Goal: Transaction & Acquisition: Book appointment/travel/reservation

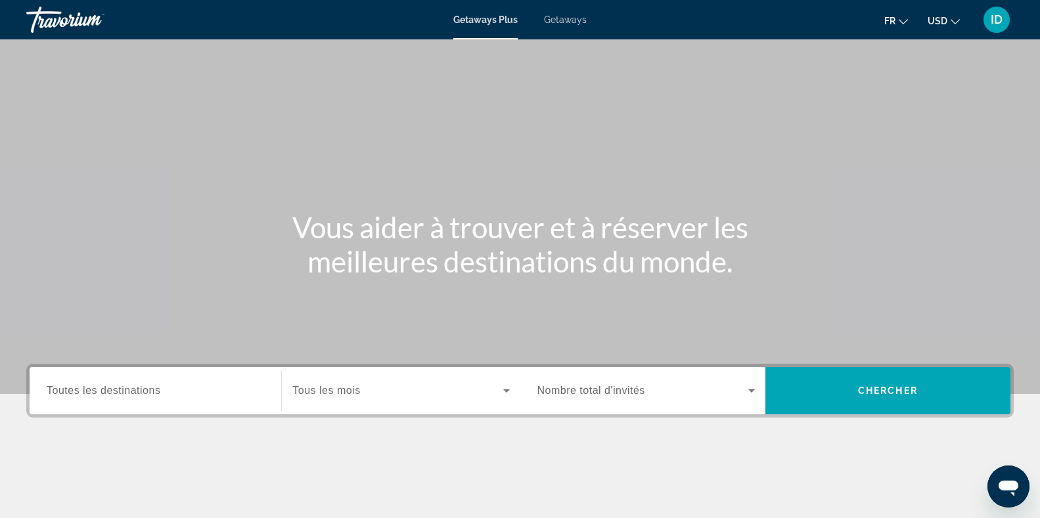
click at [148, 388] on span "Toutes les destinations" at bounding box center [104, 390] width 114 height 11
click at [148, 388] on input "Destination Toutes les destinations" at bounding box center [155, 392] width 217 height 16
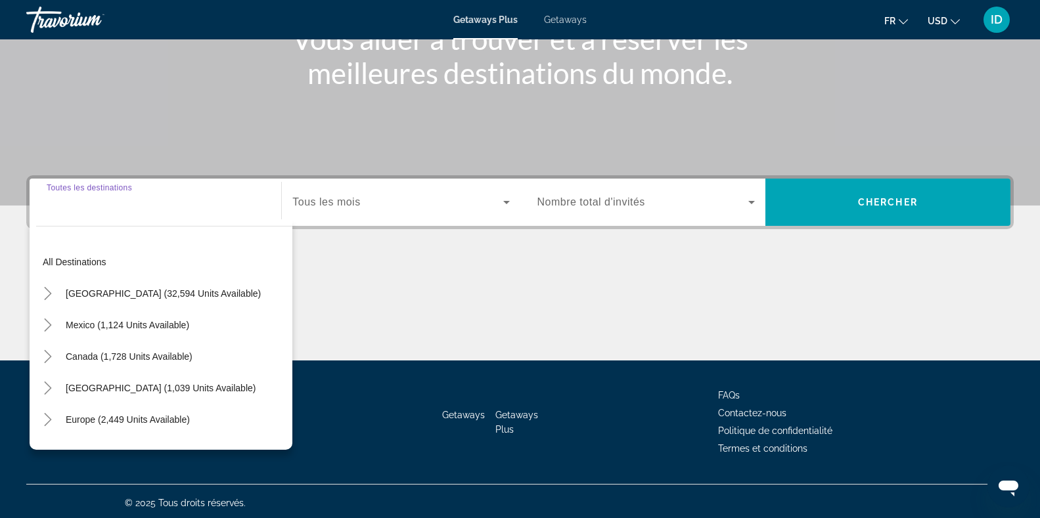
scroll to position [192, 0]
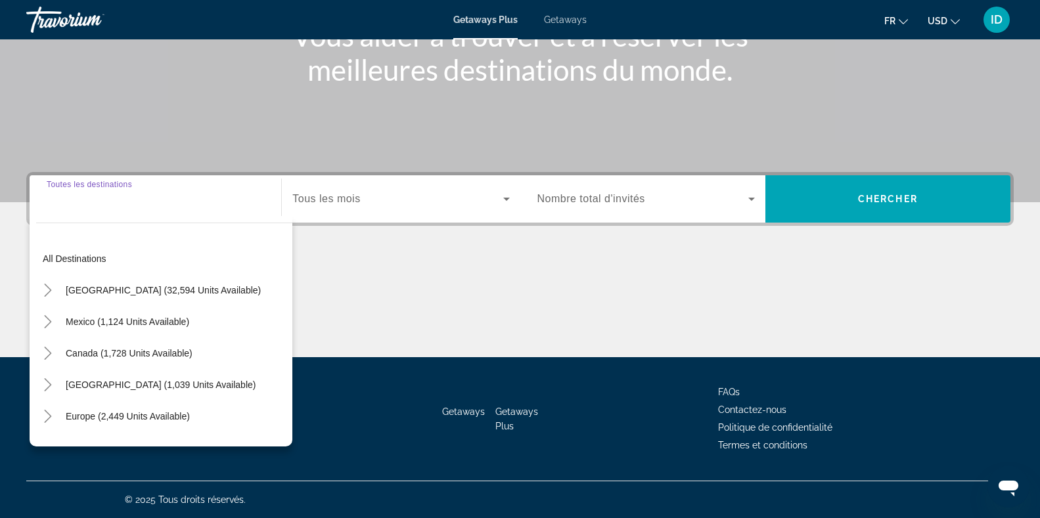
click at [147, 197] on input "Destination Toutes les destinations" at bounding box center [155, 200] width 217 height 16
click at [127, 419] on span "Europe (2,449 units available)" at bounding box center [128, 416] width 124 height 11
type input "**********"
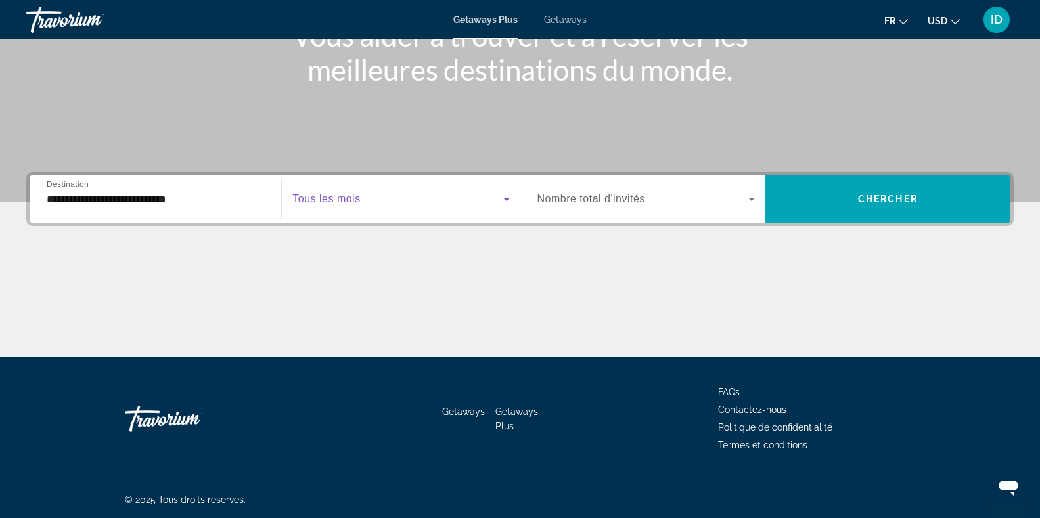
click at [393, 202] on span "Search widget" at bounding box center [397, 199] width 210 height 16
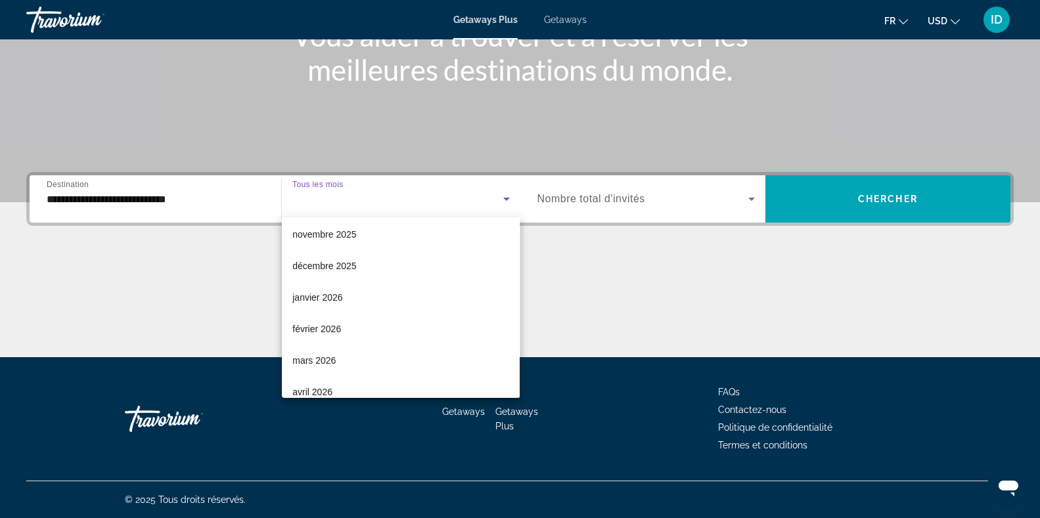
scroll to position [112, 0]
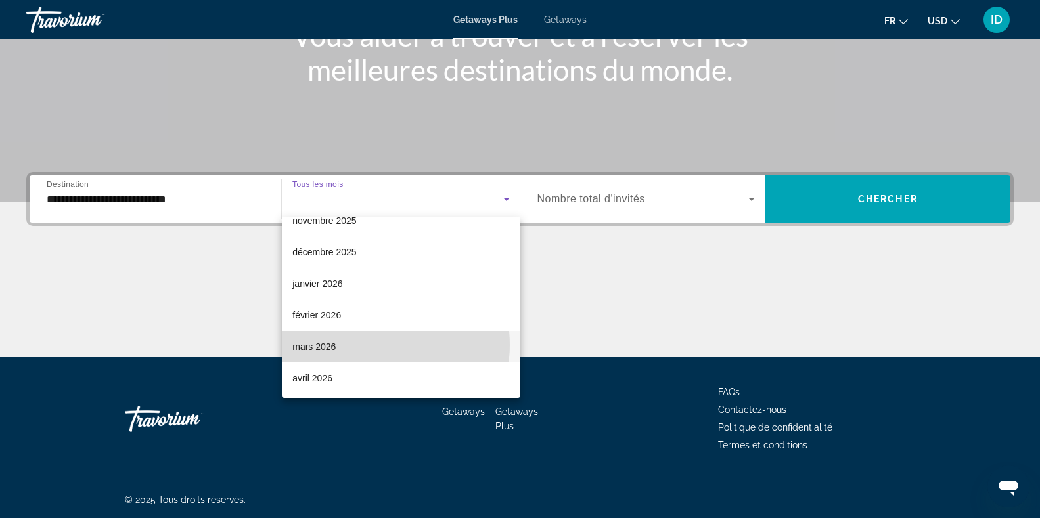
click at [379, 344] on mat-option "mars 2026" at bounding box center [401, 347] width 238 height 32
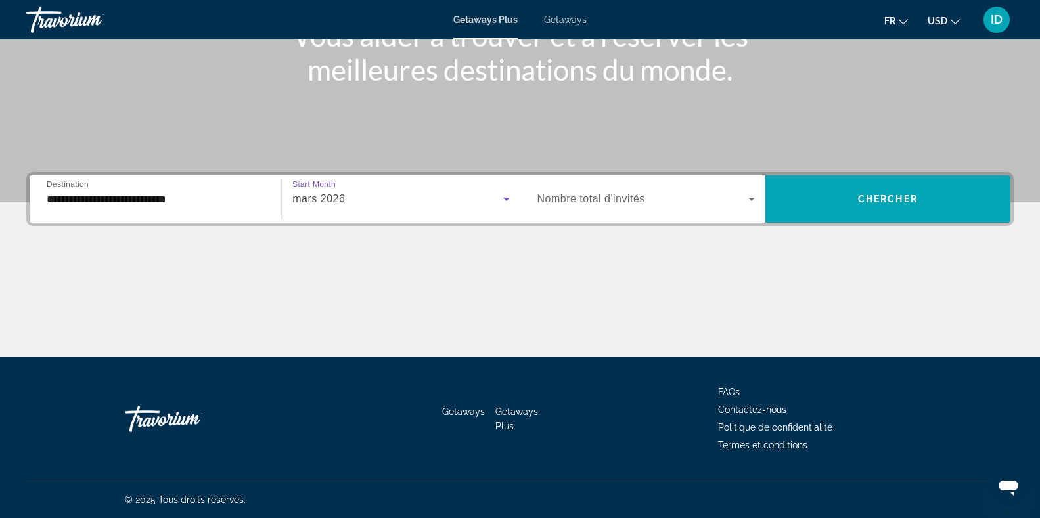
click at [750, 201] on icon "Search widget" at bounding box center [752, 199] width 16 height 16
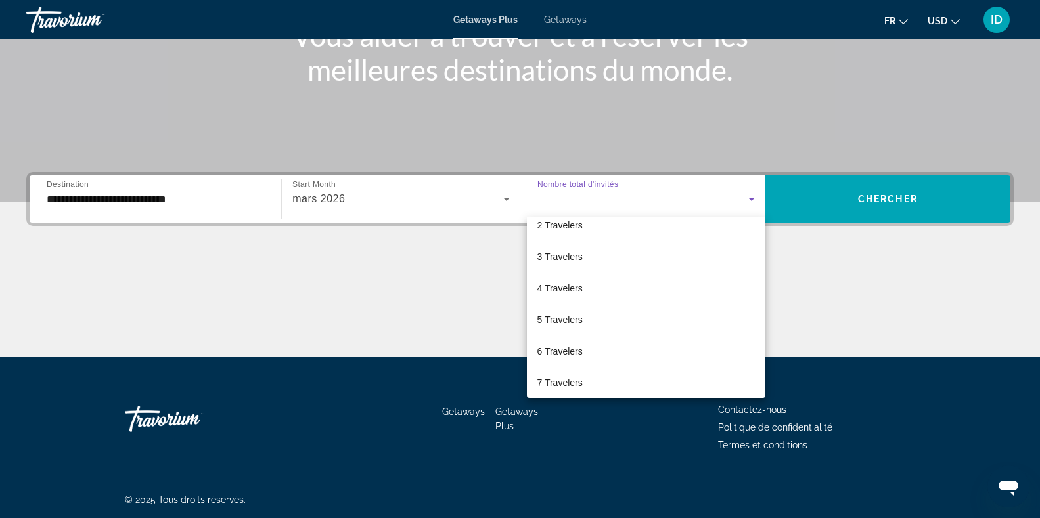
scroll to position [45, 0]
click at [604, 346] on mat-option "6 Travelers" at bounding box center [646, 352] width 239 height 32
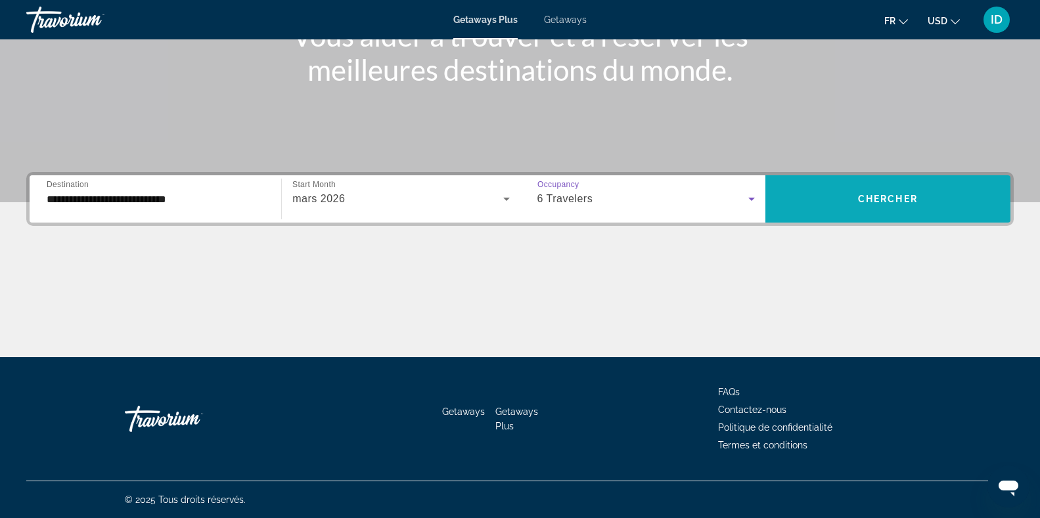
click at [915, 198] on span "Chercher" at bounding box center [888, 199] width 60 height 11
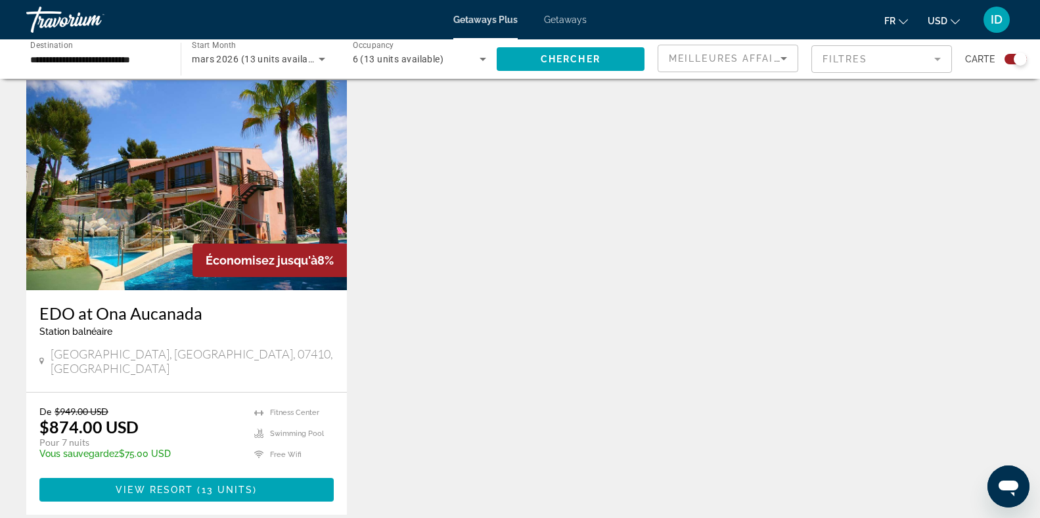
scroll to position [453, 0]
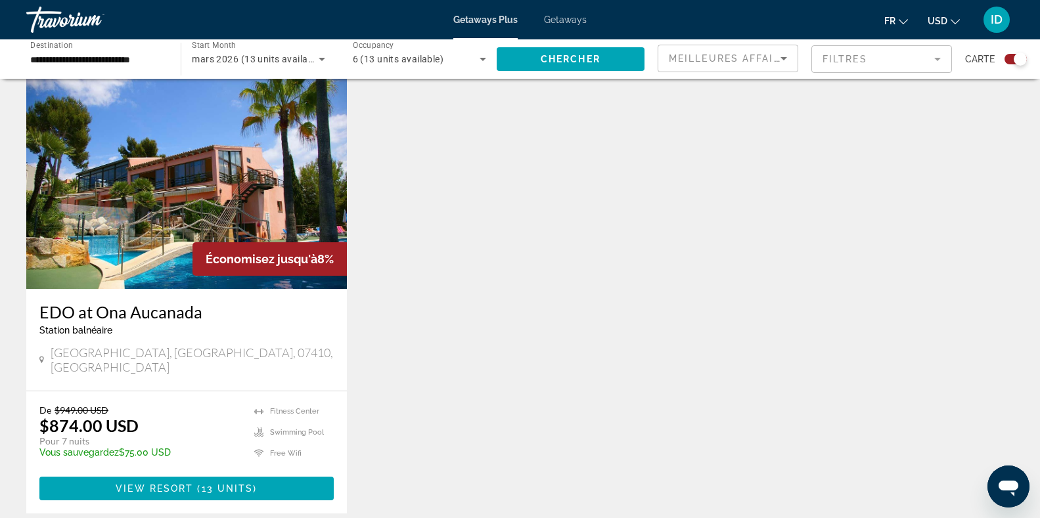
click at [159, 61] on input "**********" at bounding box center [96, 60] width 133 height 16
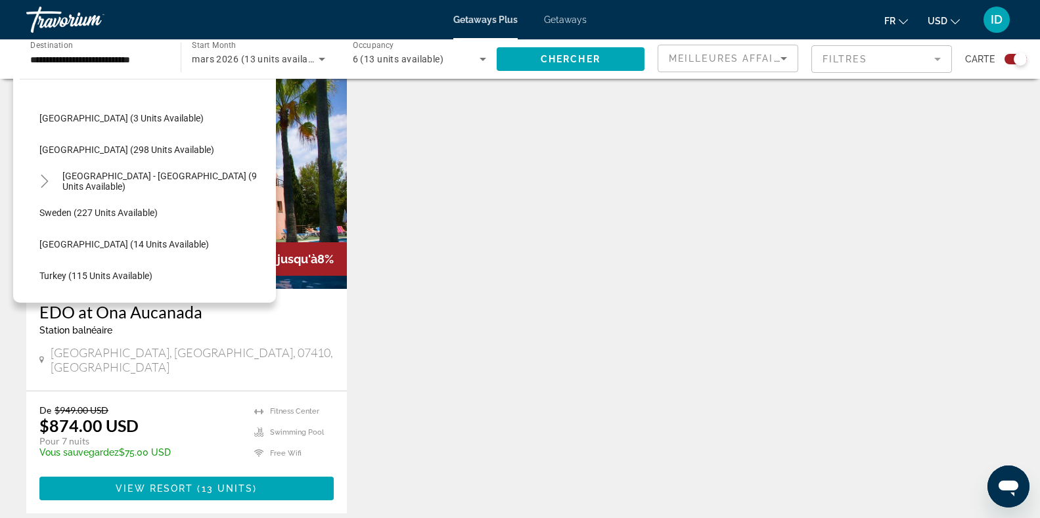
scroll to position [566, 0]
click at [71, 246] on span "[GEOGRAPHIC_DATA] (14 units available)" at bounding box center [124, 243] width 170 height 11
type input "**********"
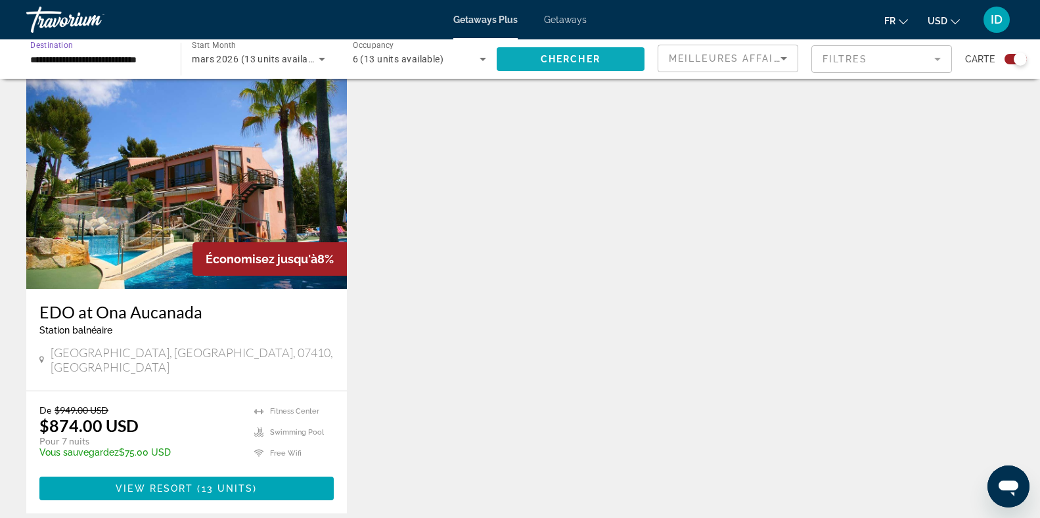
click at [547, 54] on span "Chercher" at bounding box center [571, 59] width 60 height 11
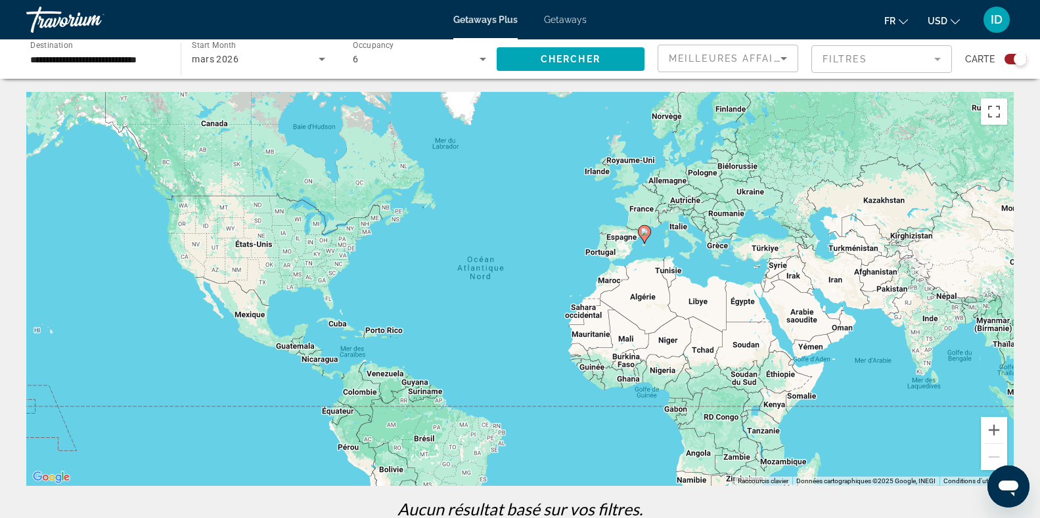
click at [921, 52] on mat-form-field "Filtres" at bounding box center [881, 59] width 141 height 28
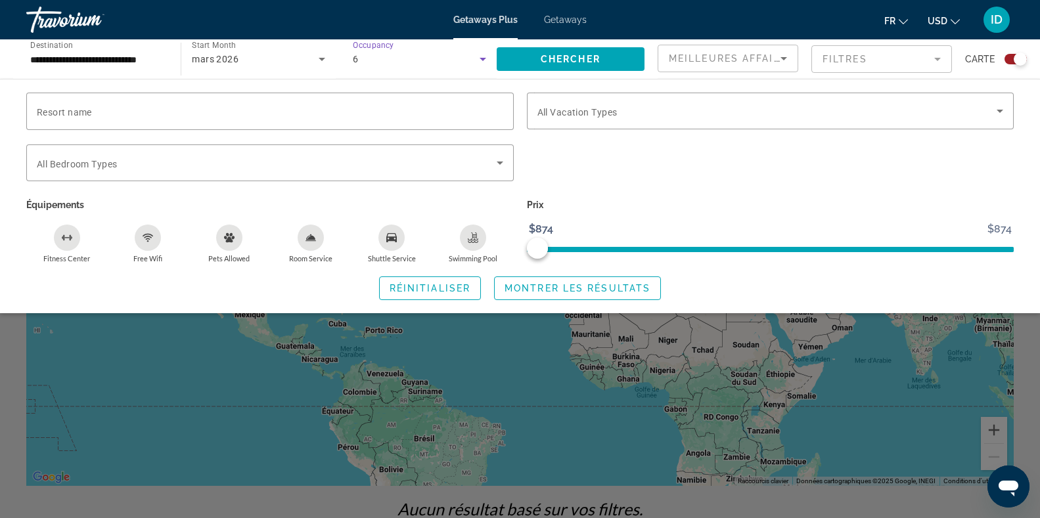
click at [484, 57] on icon "Search widget" at bounding box center [483, 59] width 16 height 16
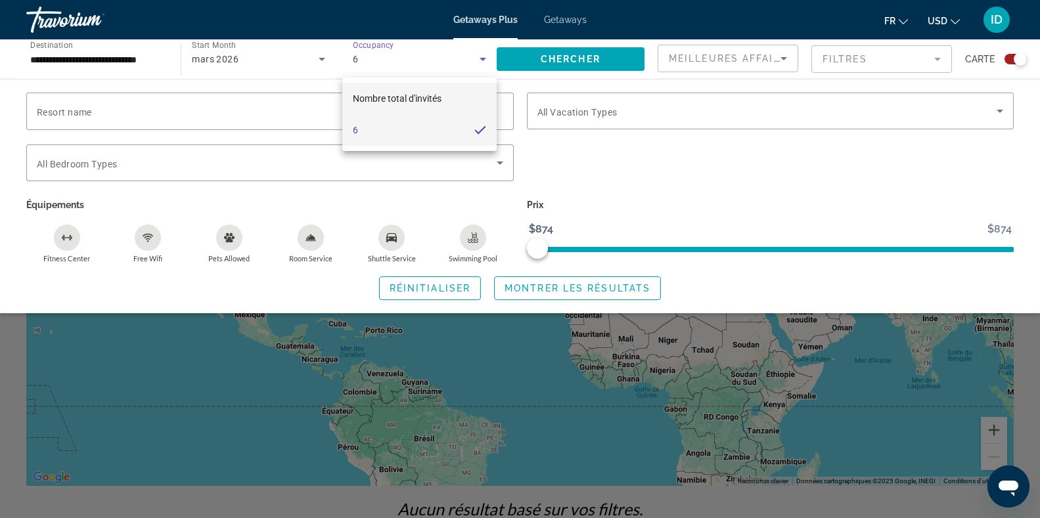
click at [436, 96] on span "Nombre total d'invités" at bounding box center [397, 98] width 89 height 11
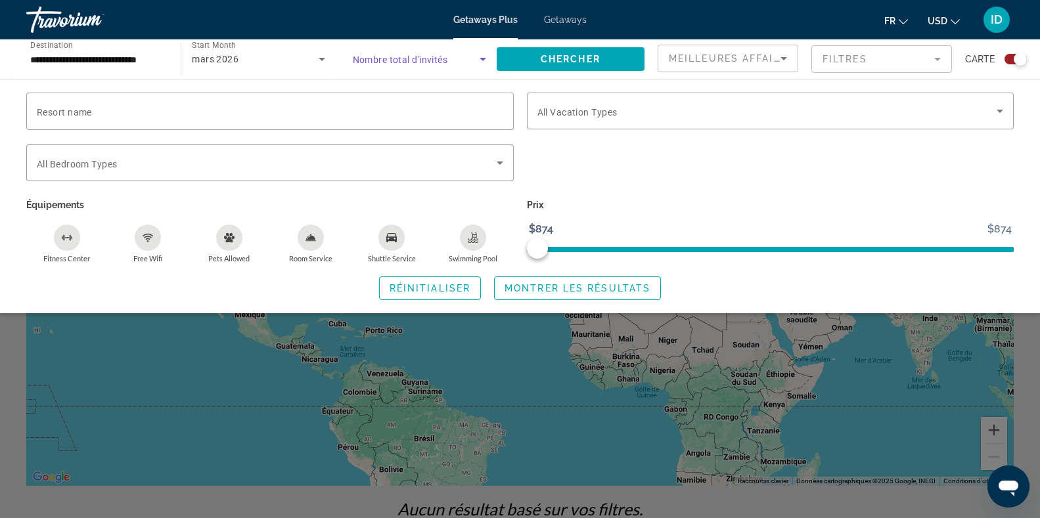
click at [446, 54] on span "Search widget" at bounding box center [416, 59] width 127 height 16
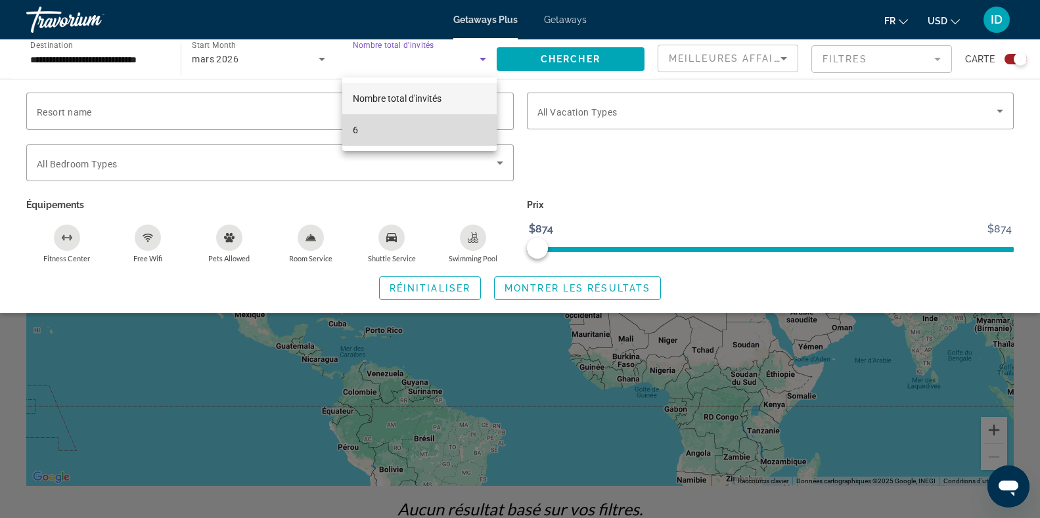
click at [418, 136] on mat-option "6" at bounding box center [419, 130] width 154 height 32
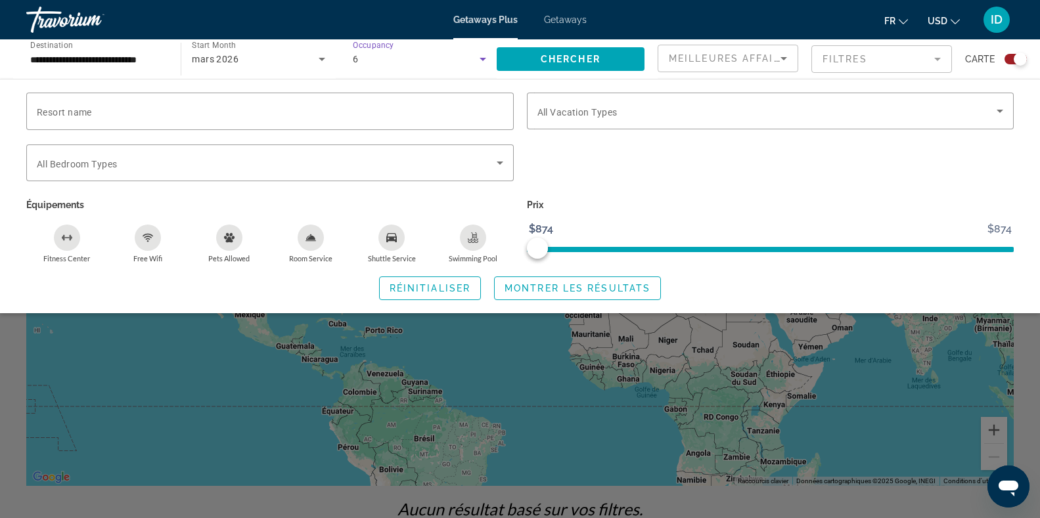
click at [937, 60] on mat-form-field "Filtres" at bounding box center [881, 59] width 141 height 28
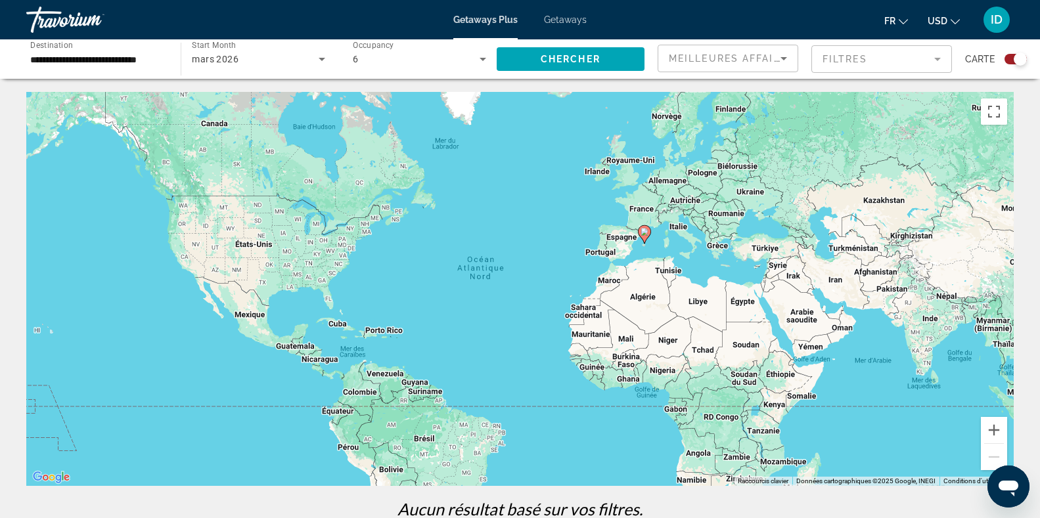
click at [937, 60] on mat-form-field "Filtres" at bounding box center [881, 59] width 141 height 28
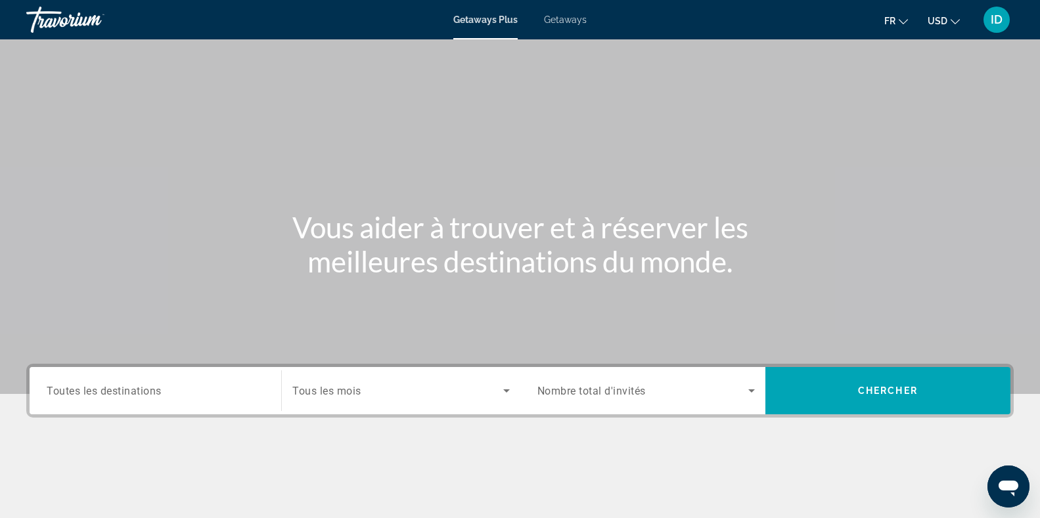
click at [688, 396] on span "Search widget" at bounding box center [642, 391] width 211 height 16
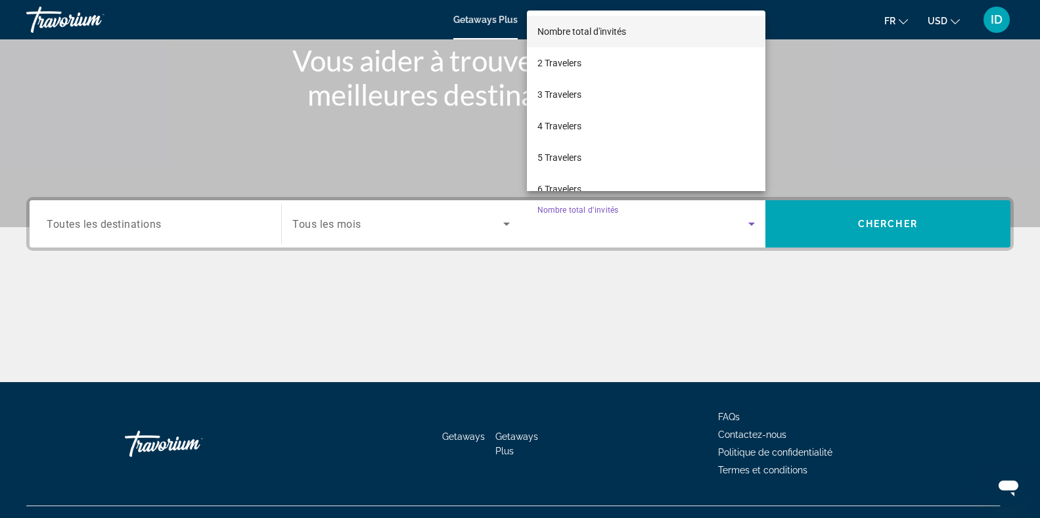
scroll to position [192, 0]
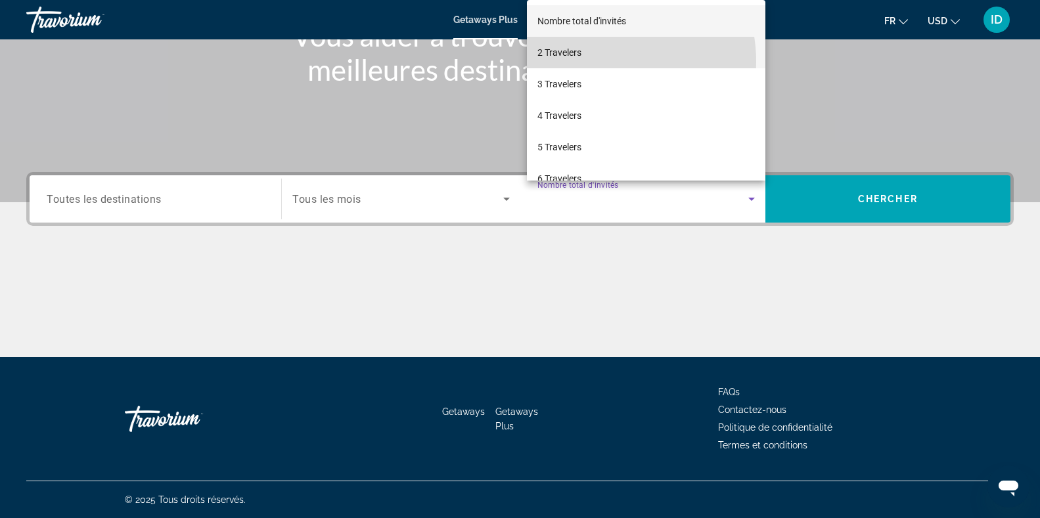
click at [594, 62] on mat-option "2 Travelers" at bounding box center [646, 53] width 239 height 32
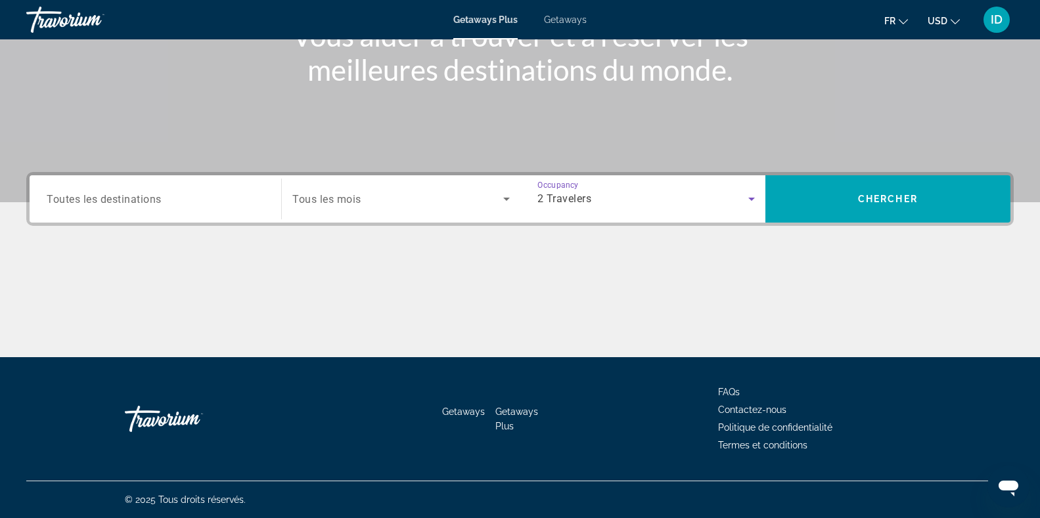
click at [162, 208] on div "Search widget" at bounding box center [155, 199] width 217 height 37
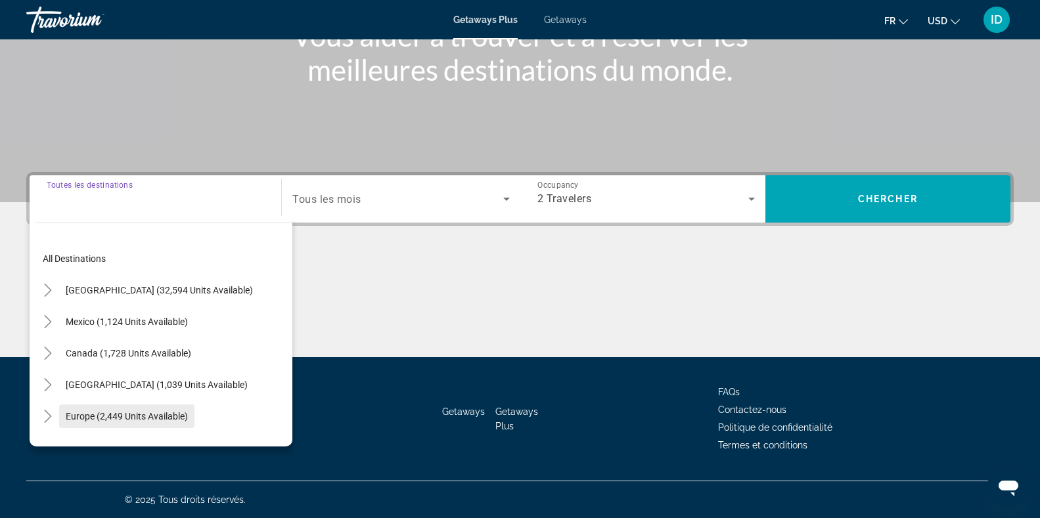
click at [189, 415] on span "Search widget" at bounding box center [126, 417] width 135 height 32
type input "**********"
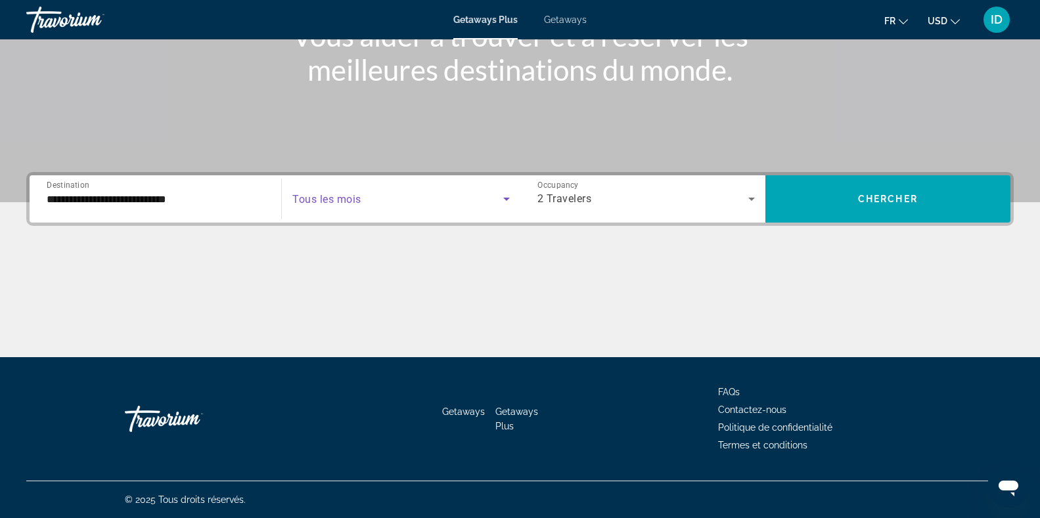
click at [370, 195] on span "Search widget" at bounding box center [397, 199] width 210 height 16
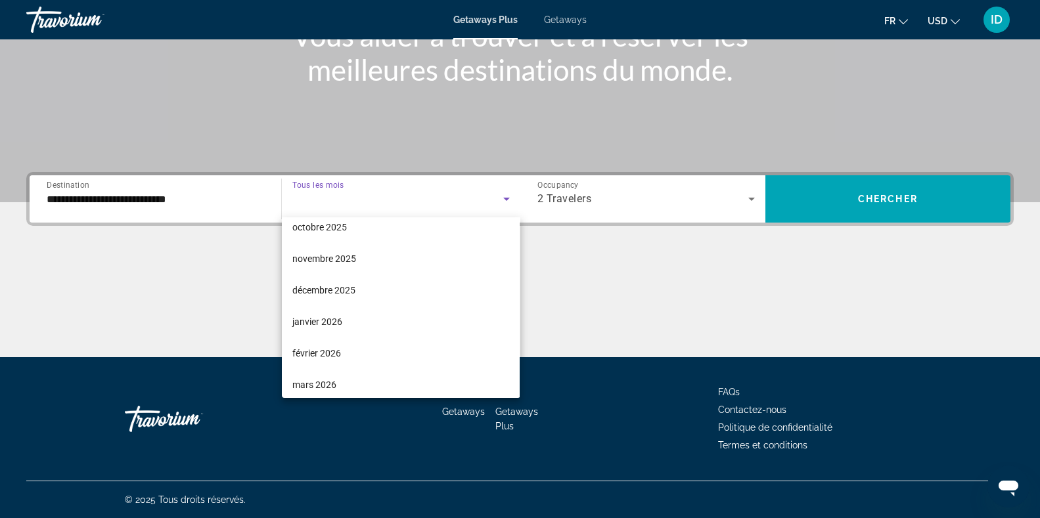
scroll to position [99, 0]
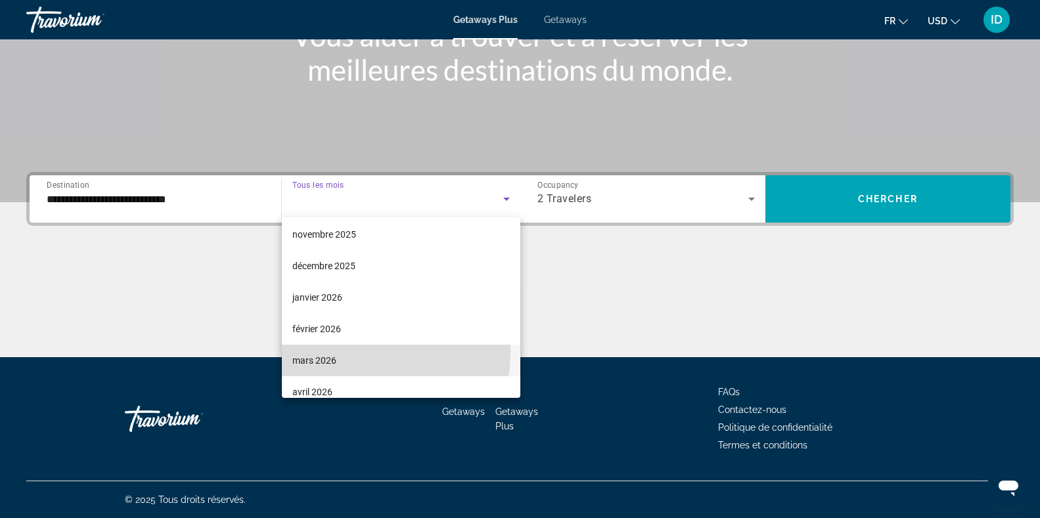
click at [315, 350] on mat-option "mars 2026" at bounding box center [401, 361] width 238 height 32
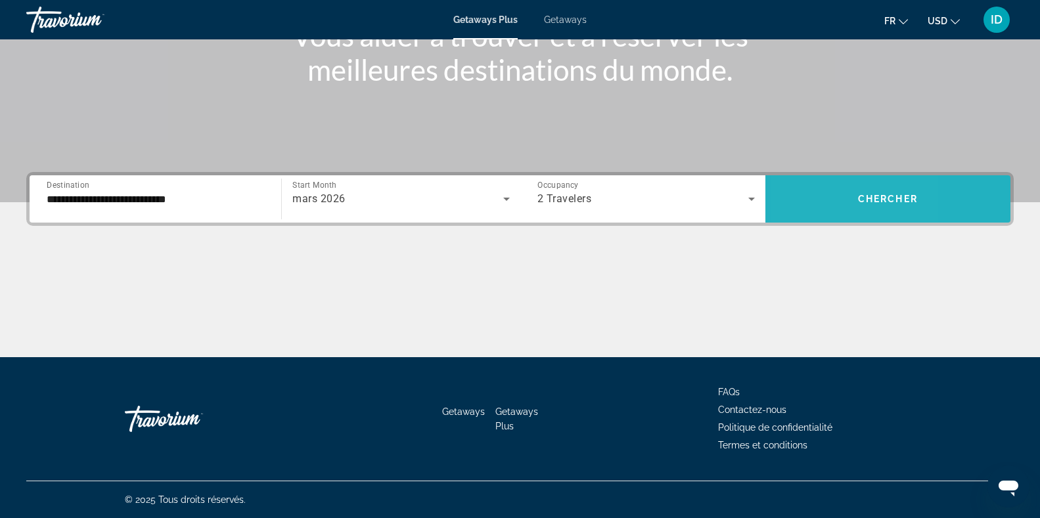
click at [808, 196] on span "Search widget" at bounding box center [887, 199] width 245 height 32
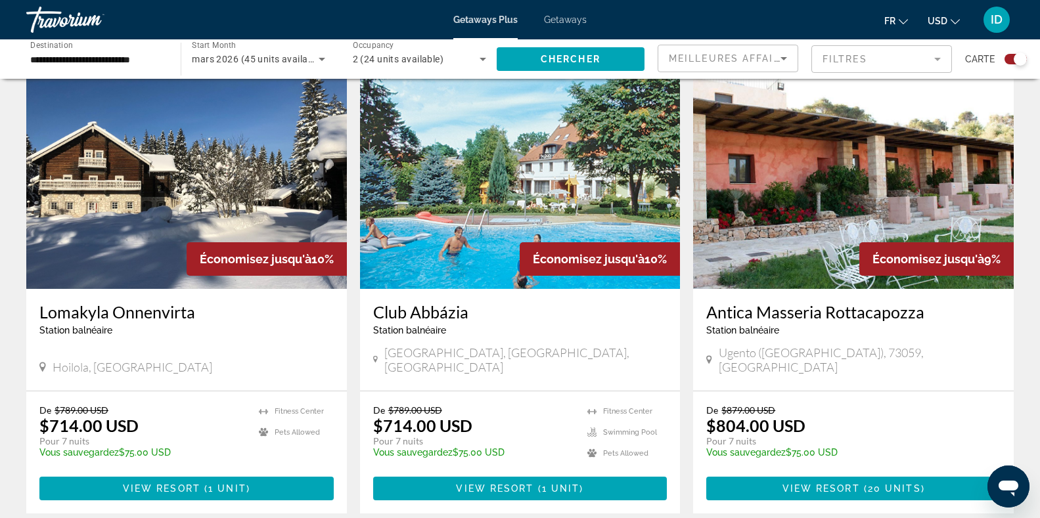
scroll to position [453, 0]
click at [141, 57] on input "**********" at bounding box center [96, 60] width 133 height 16
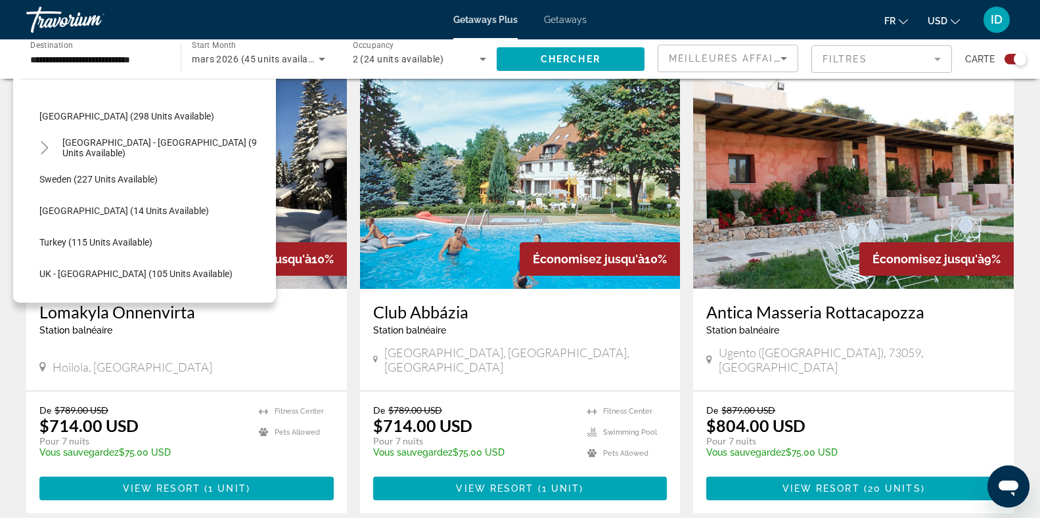
scroll to position [612, 0]
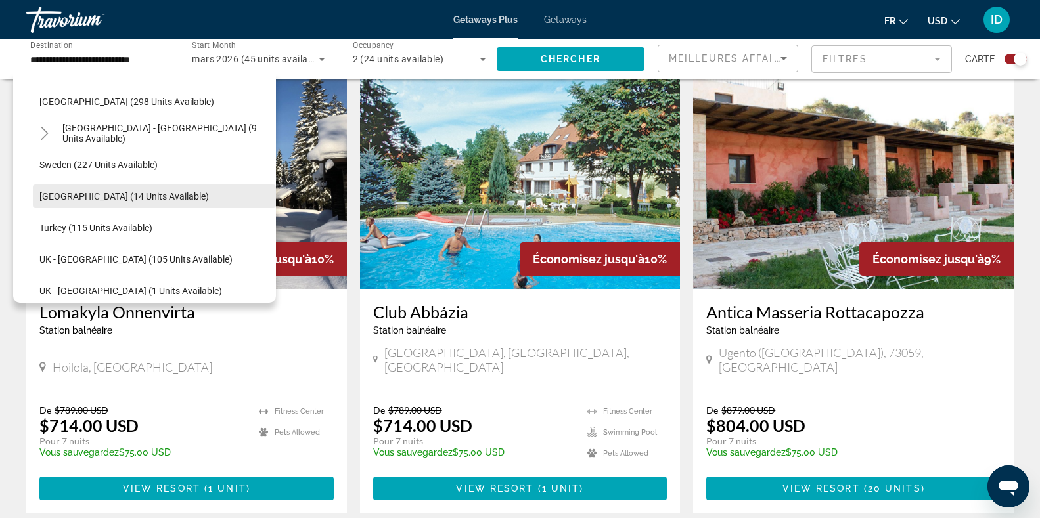
click at [169, 200] on span "Search widget" at bounding box center [154, 197] width 243 height 32
type input "**********"
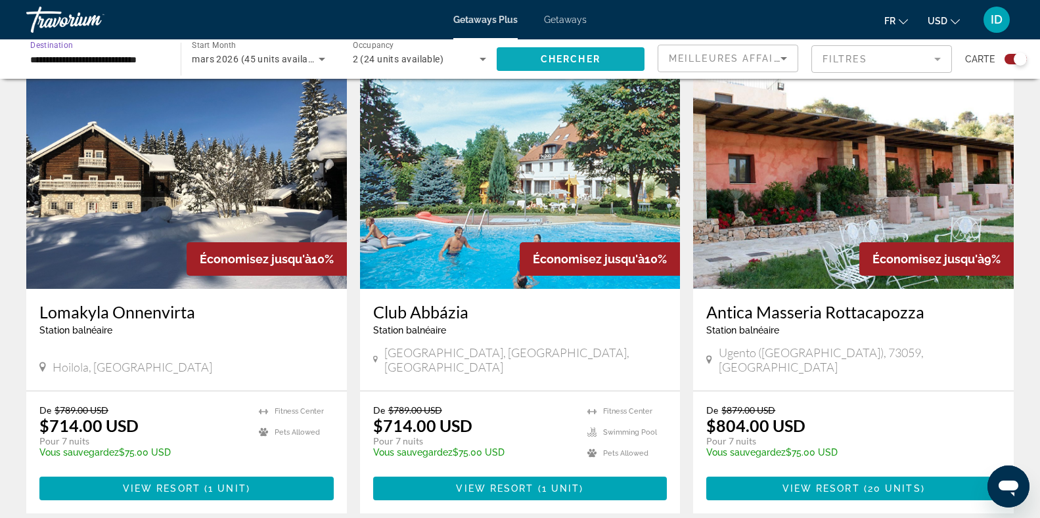
click at [562, 55] on span "Chercher" at bounding box center [571, 59] width 60 height 11
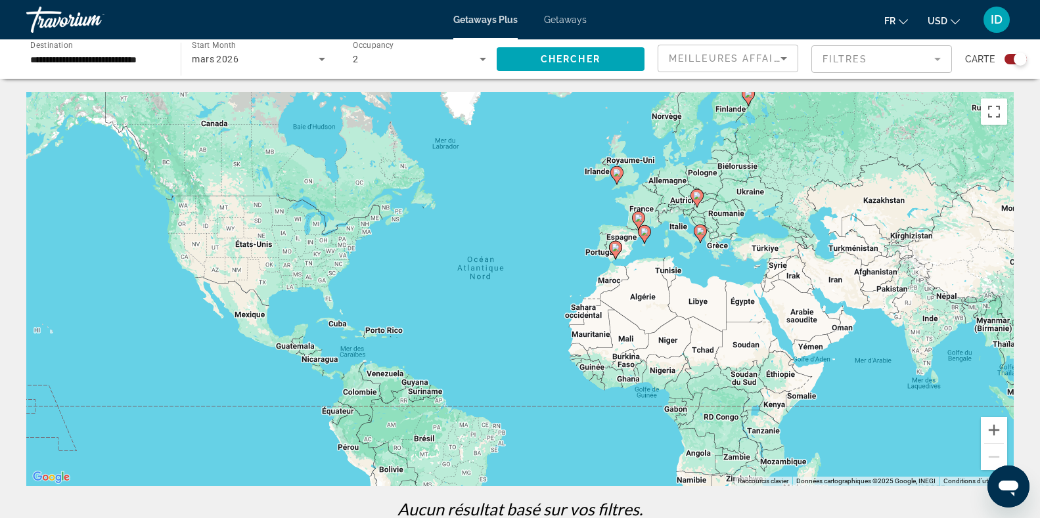
click at [239, 49] on div "mars 2026" at bounding box center [258, 59] width 133 height 37
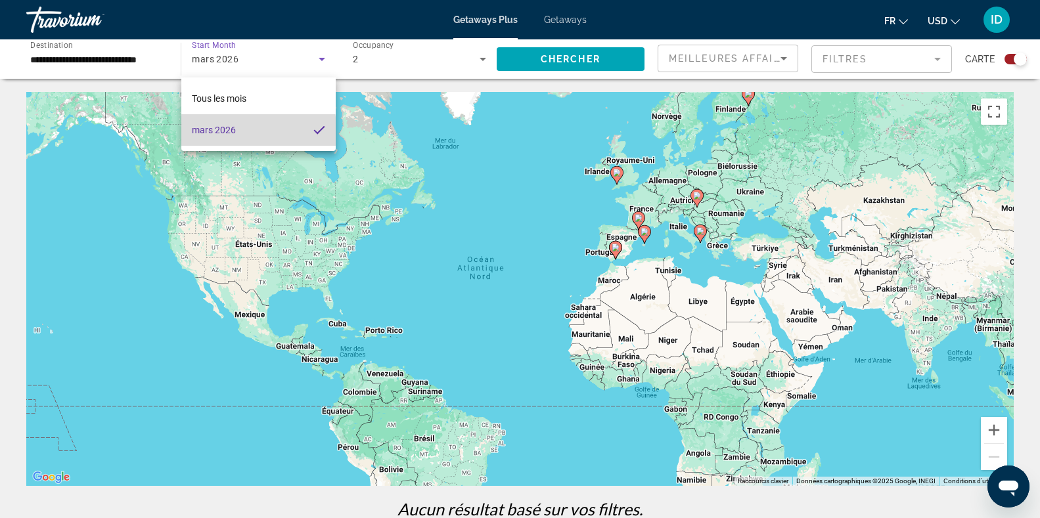
click at [219, 134] on font "mars 2026" at bounding box center [214, 130] width 44 height 11
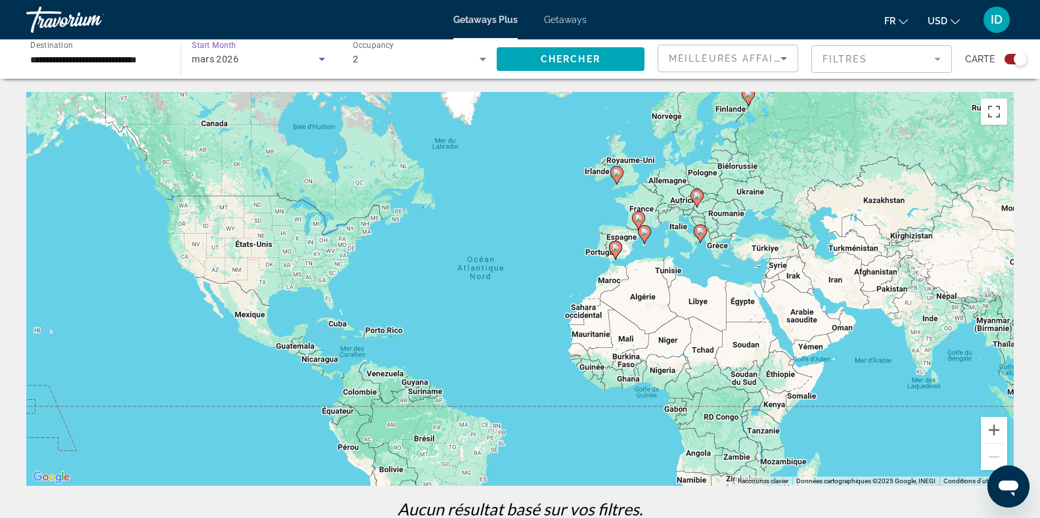
click at [321, 60] on icon "Search widget" at bounding box center [322, 59] width 7 height 3
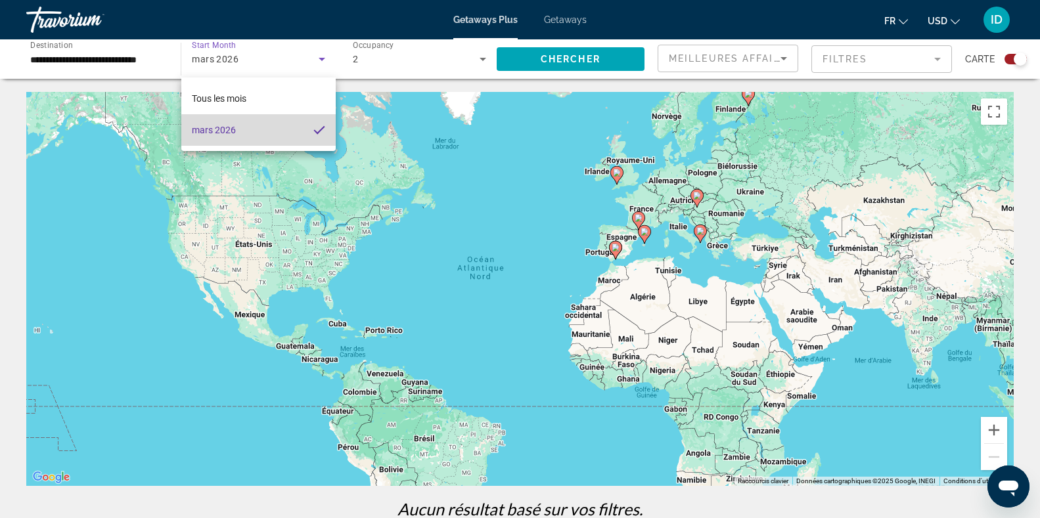
click at [323, 127] on mat-pseudo-checkbox at bounding box center [319, 130] width 12 height 12
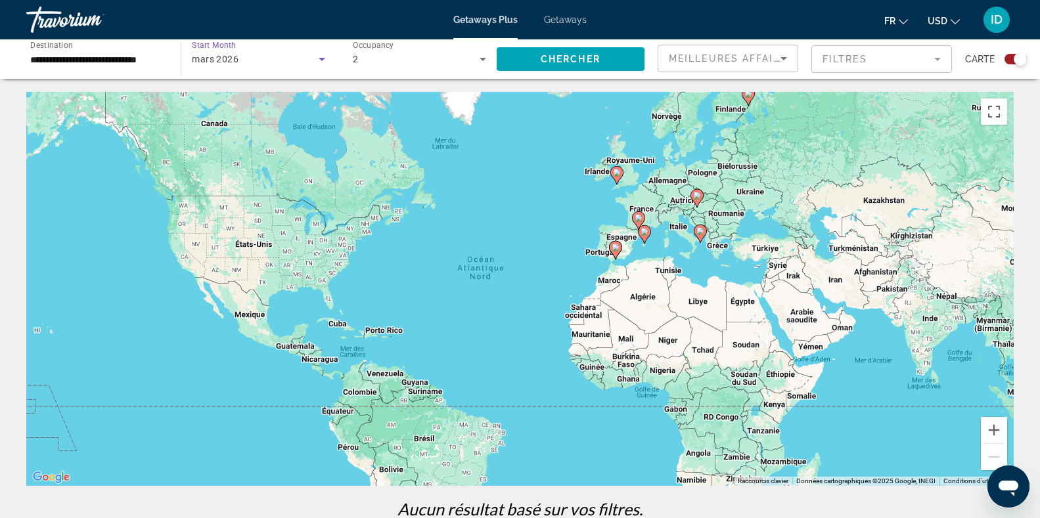
click at [325, 59] on icon "Search widget" at bounding box center [322, 59] width 16 height 16
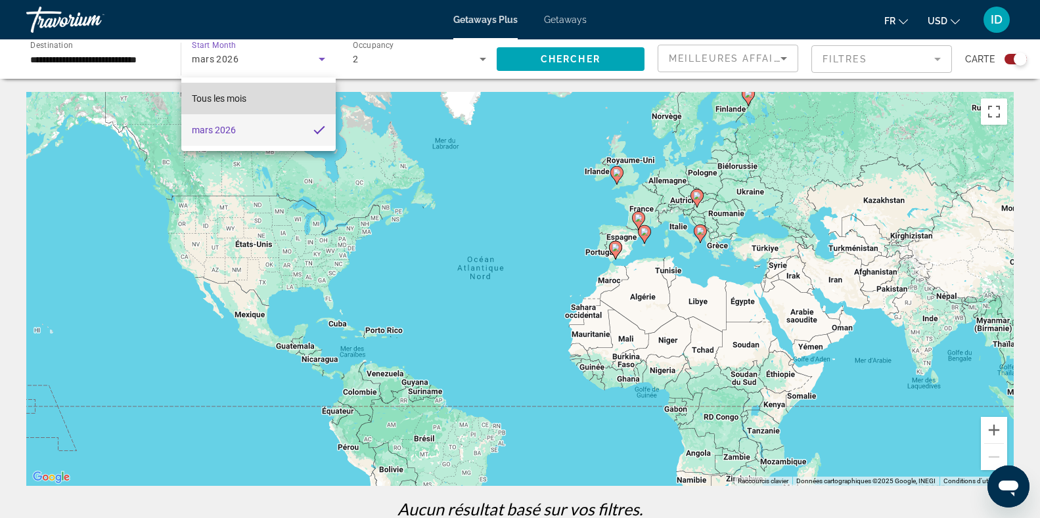
click at [239, 98] on span "Tous les mois" at bounding box center [219, 98] width 55 height 11
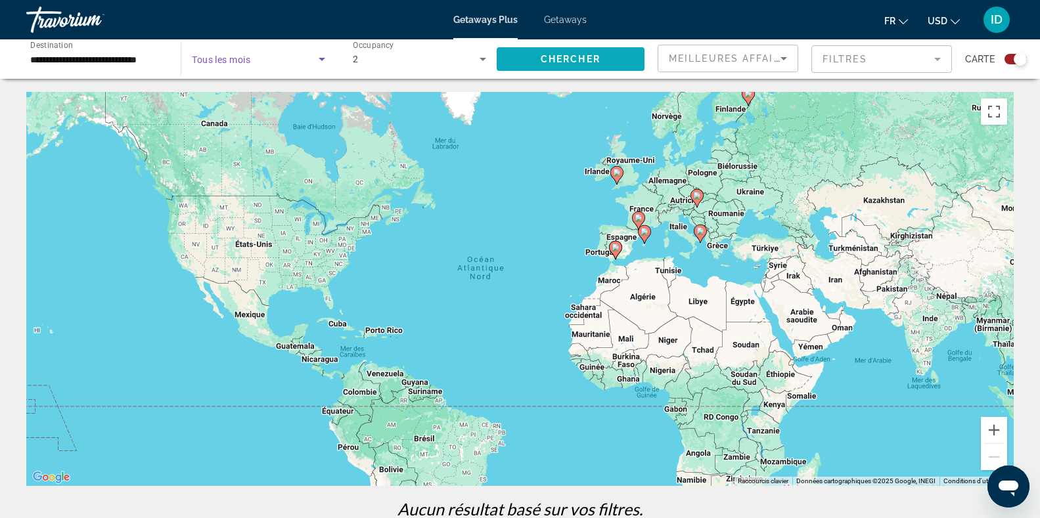
click at [560, 57] on span "Chercher" at bounding box center [571, 59] width 60 height 11
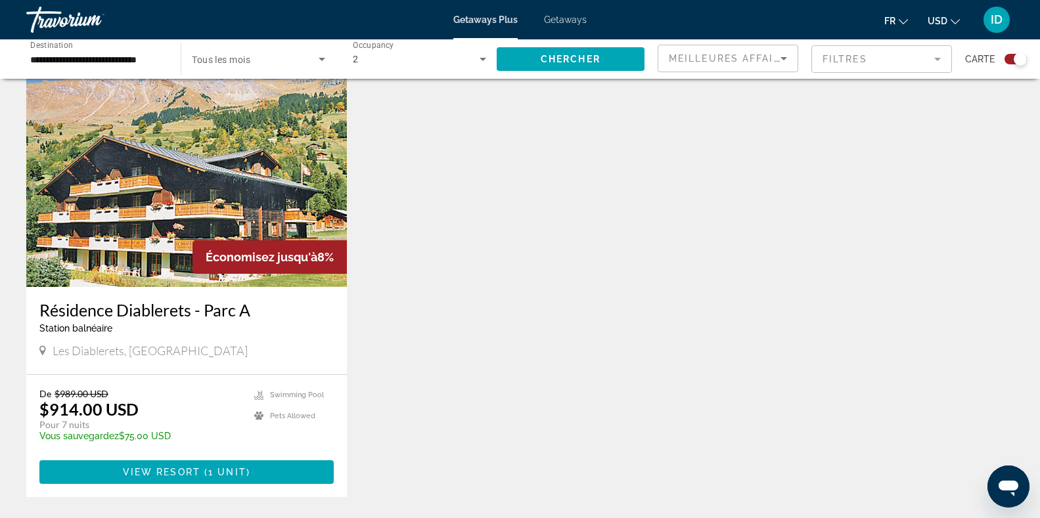
scroll to position [907, 0]
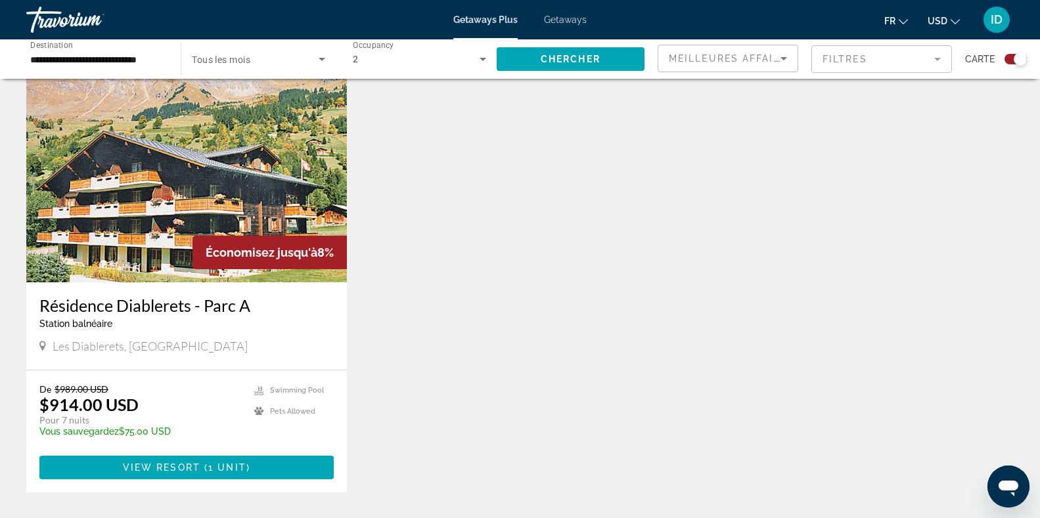
click at [244, 180] on img "Main content" at bounding box center [186, 177] width 321 height 210
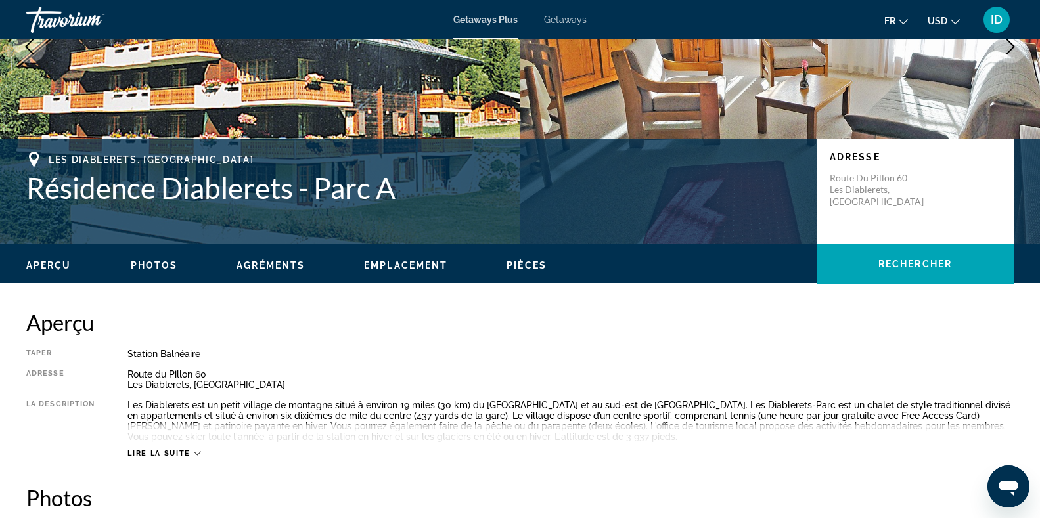
scroll to position [194, 0]
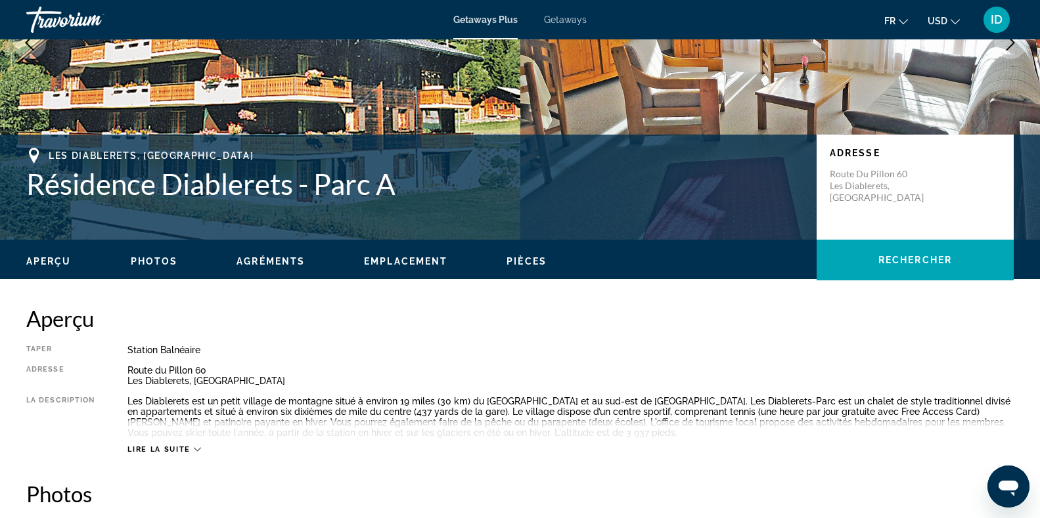
click at [172, 447] on span "Lire la suite" at bounding box center [158, 449] width 62 height 9
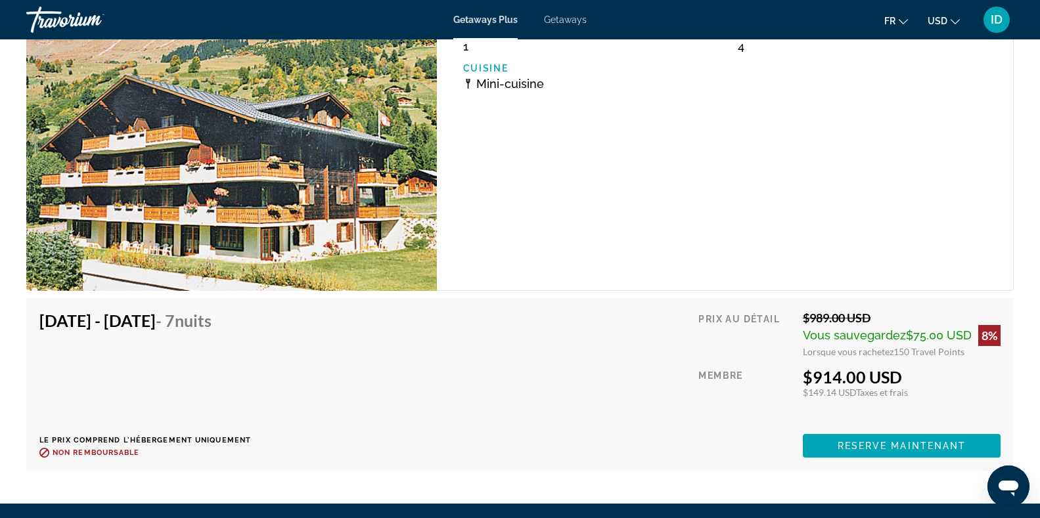
scroll to position [2397, 0]
